Goal: Check status: Check status

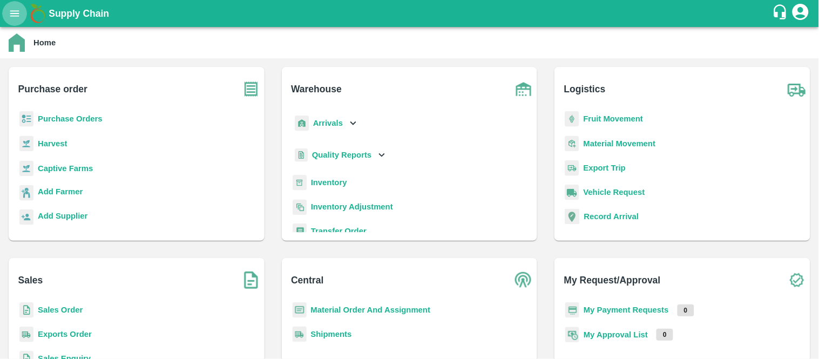
click at [17, 13] on icon "open drawer" at bounding box center [14, 13] width 9 height 6
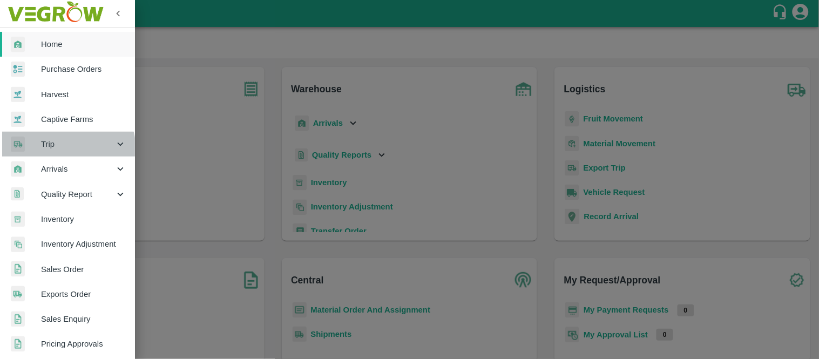
click at [60, 150] on div "Trip" at bounding box center [67, 144] width 135 height 25
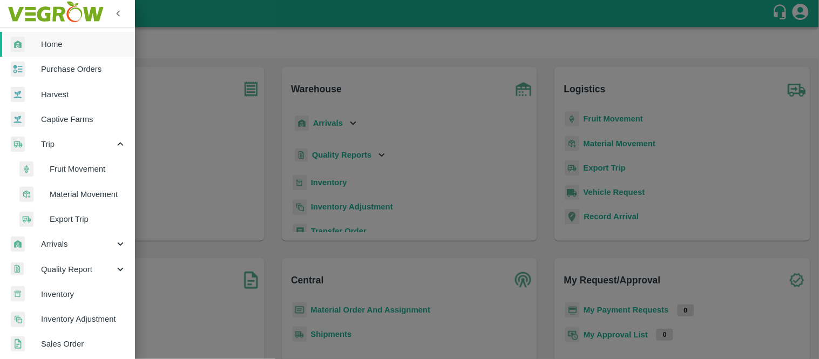
click at [68, 192] on span "Material Movement" at bounding box center [88, 194] width 77 height 12
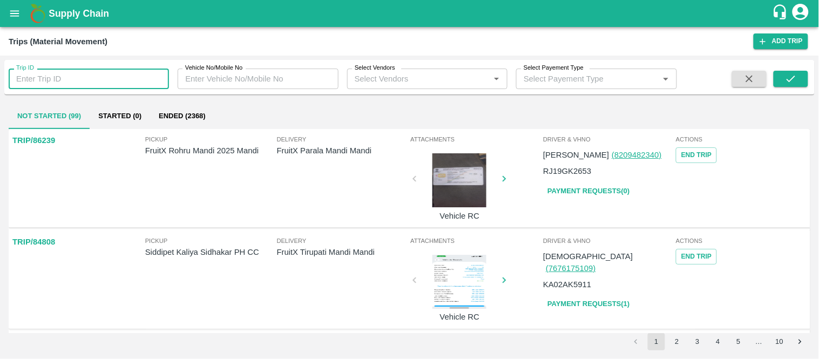
click at [106, 73] on input "Trip ID" at bounding box center [89, 79] width 160 height 21
paste input "83997"
type input "83997"
click at [802, 74] on button "submit" at bounding box center [791, 79] width 35 height 16
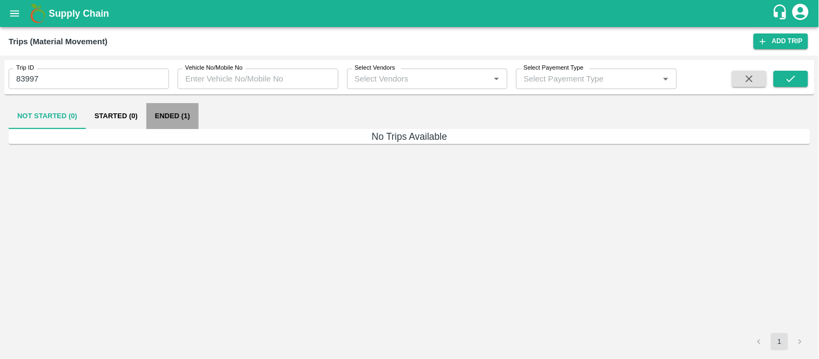
click at [184, 114] on button "Ended (1)" at bounding box center [172, 116] width 52 height 26
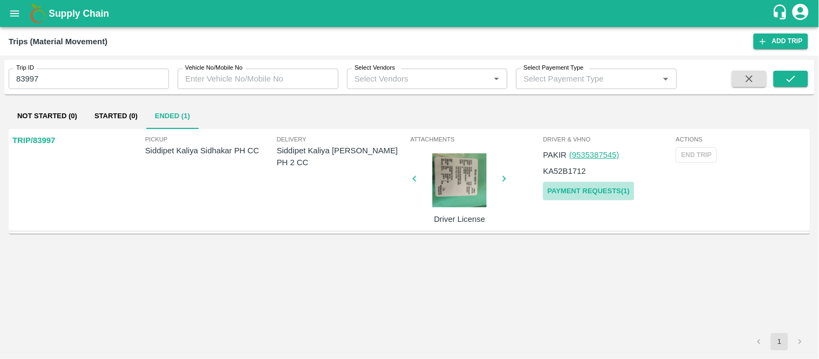
click at [580, 193] on link "Payment Requests( 1 )" at bounding box center [588, 191] width 91 height 19
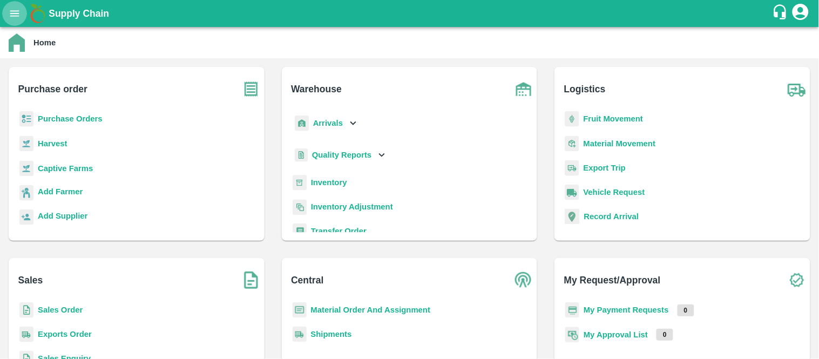
click at [15, 17] on icon "open drawer" at bounding box center [15, 14] width 12 height 12
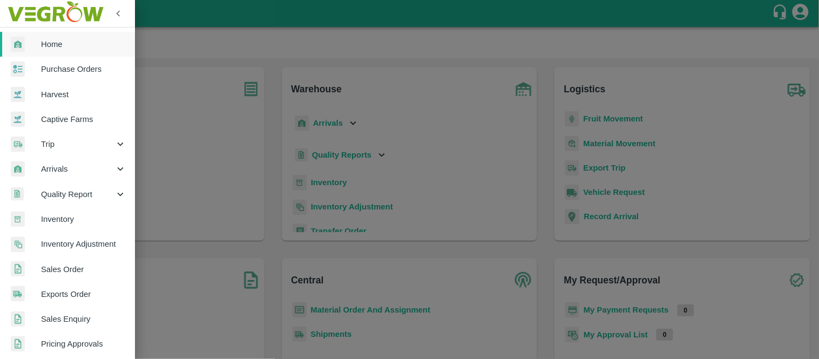
click at [57, 150] on div "Trip" at bounding box center [67, 144] width 135 height 25
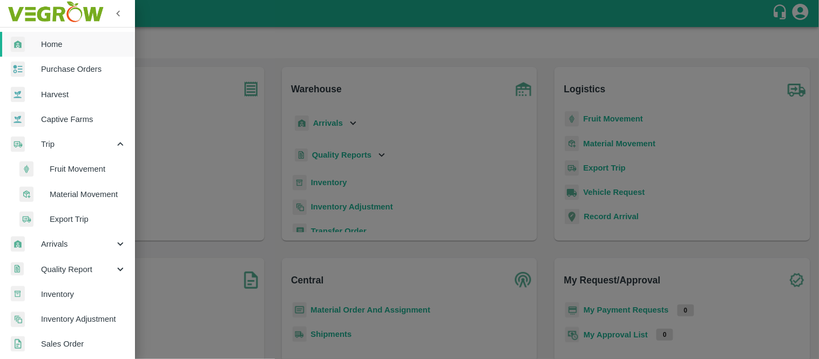
click at [72, 189] on span "Material Movement" at bounding box center [88, 194] width 77 height 12
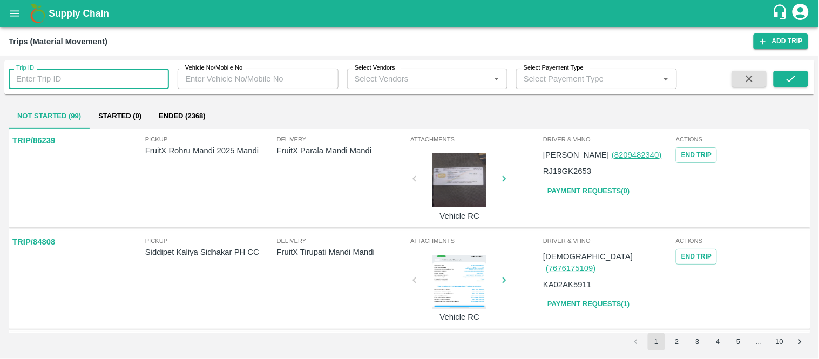
click at [105, 71] on input "Trip ID" at bounding box center [89, 79] width 160 height 21
paste input "84051"
type input "84051"
click at [791, 75] on icon "submit" at bounding box center [791, 79] width 12 height 12
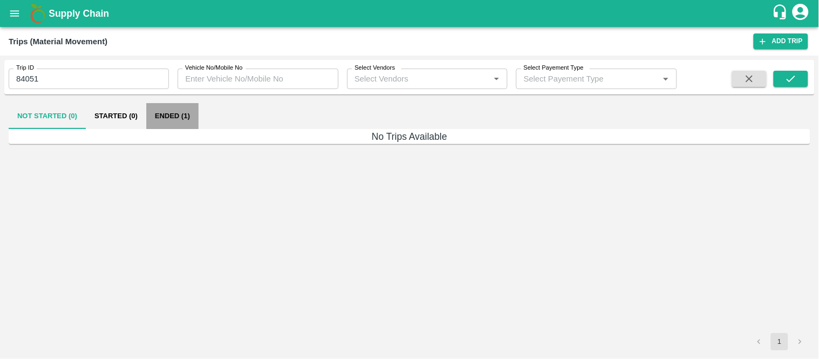
click at [173, 117] on button "Ended (1)" at bounding box center [172, 116] width 52 height 26
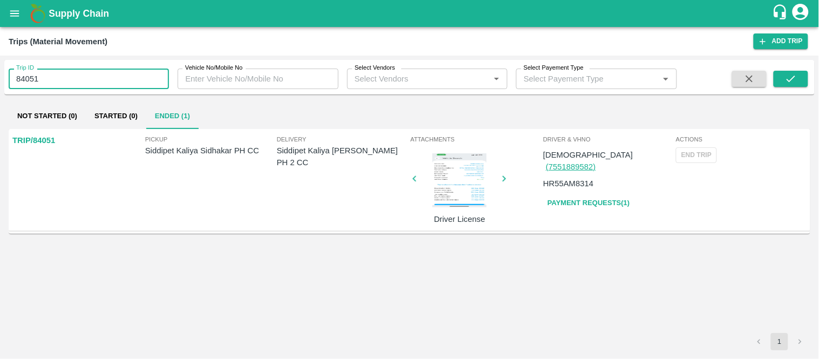
click at [58, 84] on input "84051" at bounding box center [89, 79] width 160 height 21
paste input "text"
click at [58, 84] on input "84242" at bounding box center [89, 79] width 160 height 21
type input "84242"
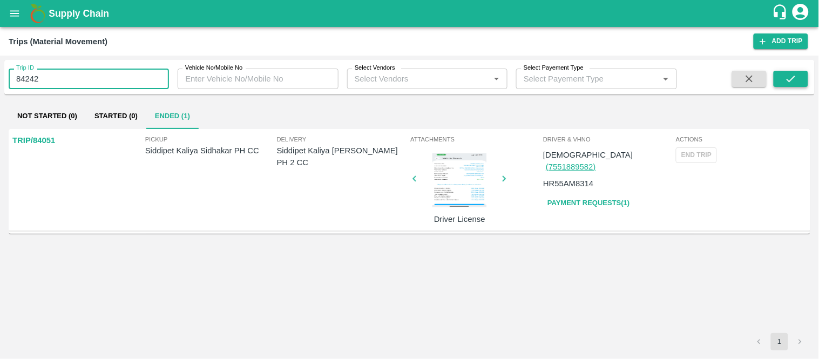
click at [802, 77] on button "submit" at bounding box center [791, 79] width 35 height 16
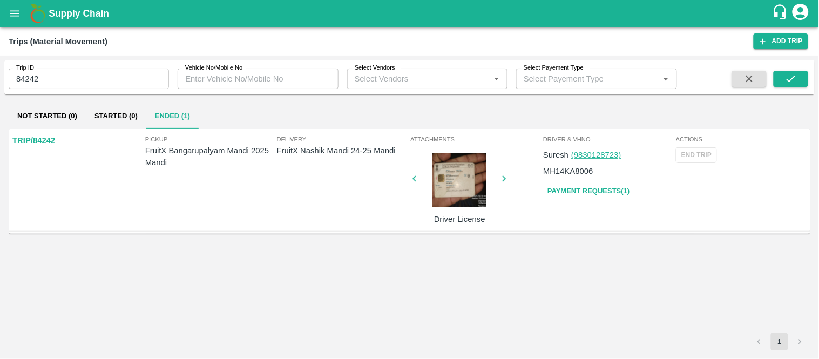
click at [44, 76] on input "84242" at bounding box center [89, 79] width 160 height 21
paste input "text"
click at [44, 76] on input "83723" at bounding box center [89, 79] width 160 height 21
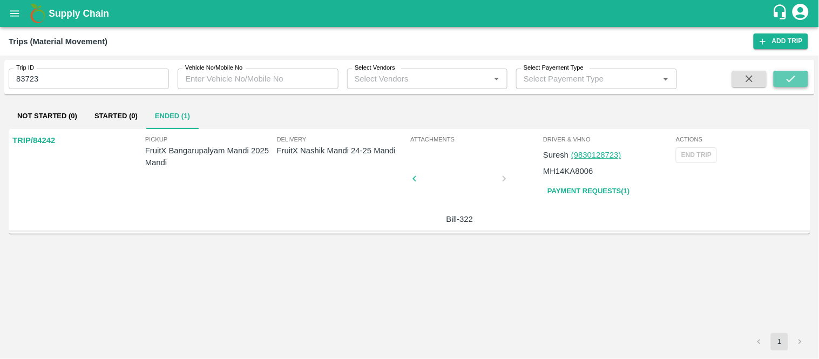
click at [783, 84] on button "submit" at bounding box center [791, 79] width 35 height 16
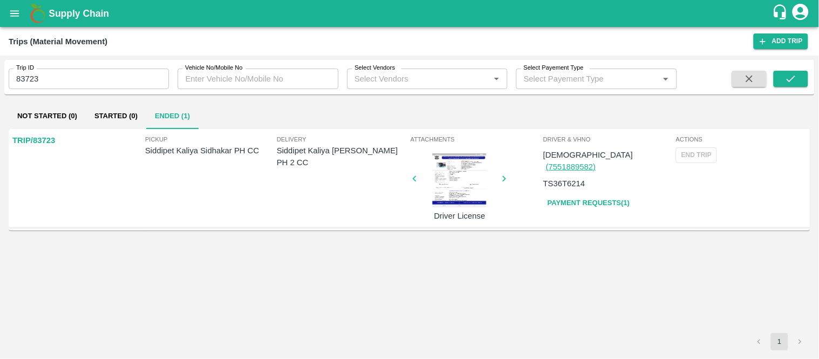
click at [117, 95] on div "Trip ID 83723 Trip ID Vehicle No/Mobile No Vehicle No/Mobile No Select Vendors …" at bounding box center [409, 79] width 811 height 39
click at [112, 86] on input "83723" at bounding box center [89, 79] width 160 height 21
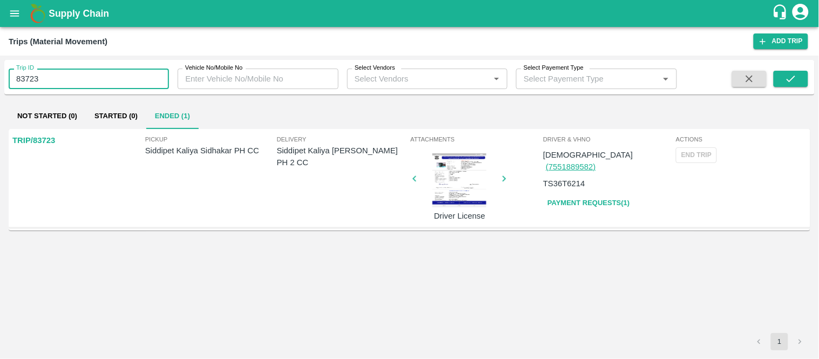
paste input "text"
type input "84351"
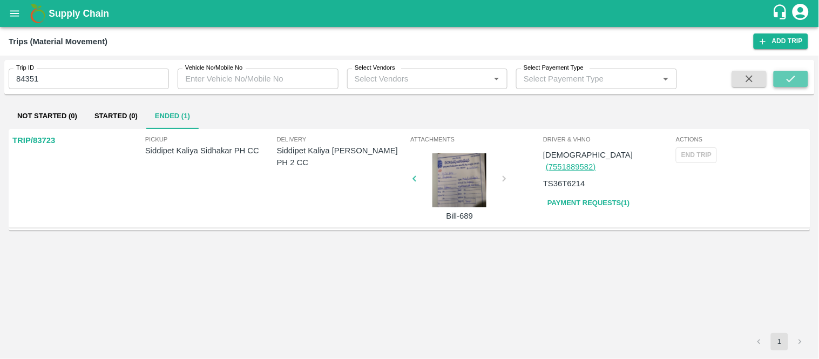
click at [794, 83] on icon "submit" at bounding box center [791, 79] width 12 height 12
